Goal: Navigation & Orientation: Find specific page/section

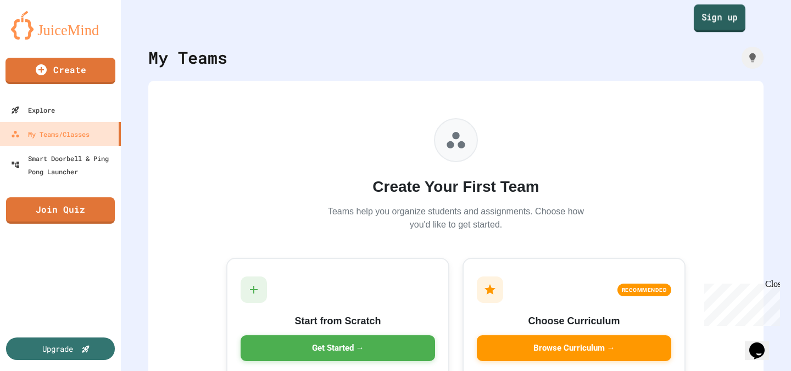
click at [714, 18] on link "Sign up" at bounding box center [720, 17] width 52 height 27
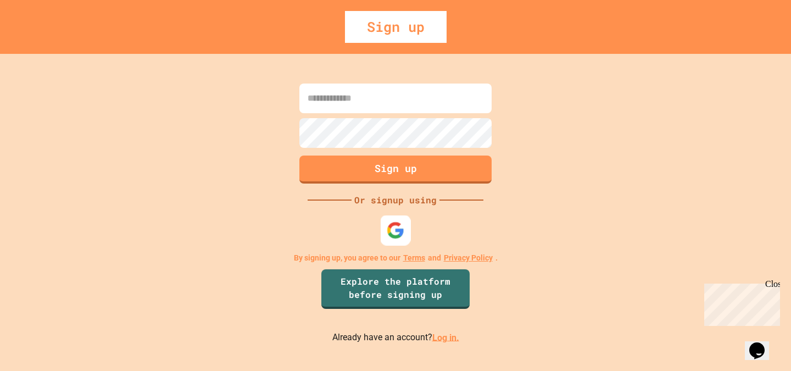
click at [392, 234] on img at bounding box center [396, 230] width 18 height 18
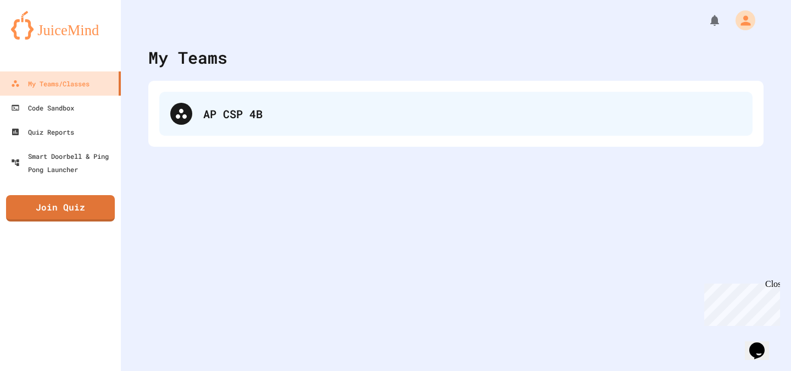
click at [348, 108] on div "AP CSP 4B" at bounding box center [472, 113] width 538 height 16
